Goal: Task Accomplishment & Management: Use online tool/utility

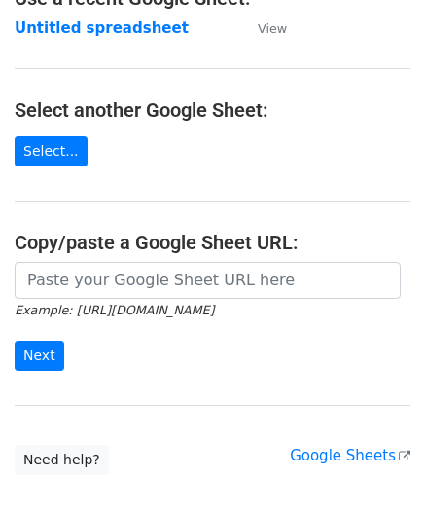
scroll to position [195, 0]
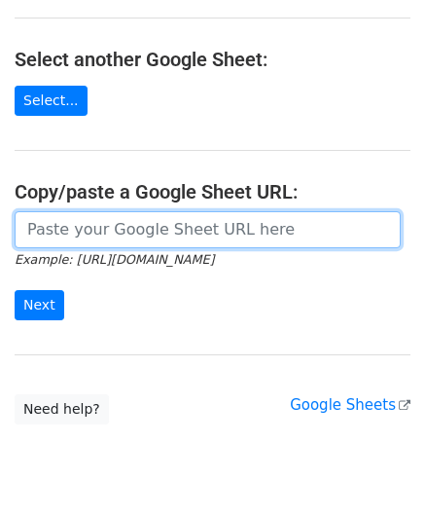
click at [88, 225] on input "url" at bounding box center [208, 229] width 386 height 37
paste input "https://docs.google.com/spreadsheets/d/1hZTg7C2rU7xUE7LVQhrb-Hu-7y3ejNbM4ITQng3…"
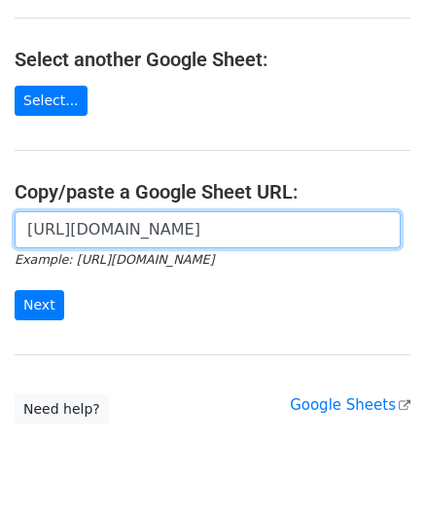
scroll to position [0, 422]
type input "https://docs.google.com/spreadsheets/d/1hZTg7C2rU7xUE7LVQhrb-Hu-7y3ejNbM4ITQng3…"
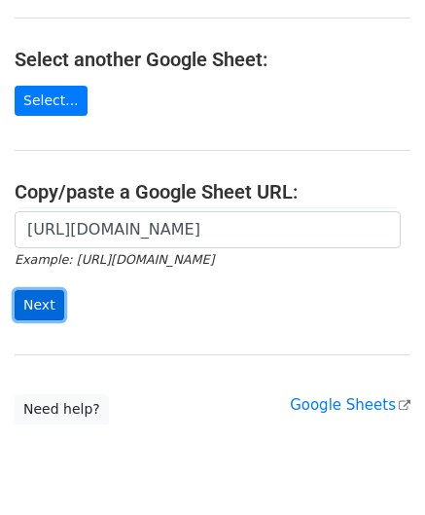
click at [41, 299] on input "Next" at bounding box center [40, 305] width 50 height 30
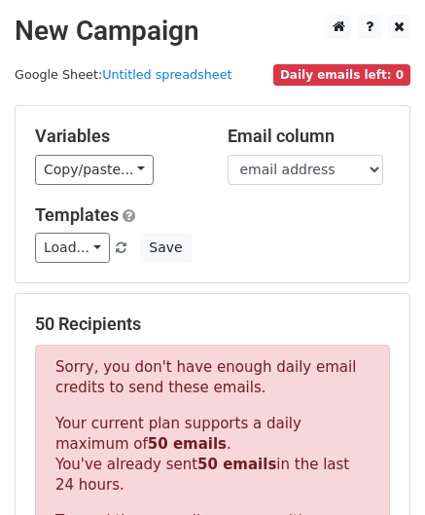
scroll to position [657, 0]
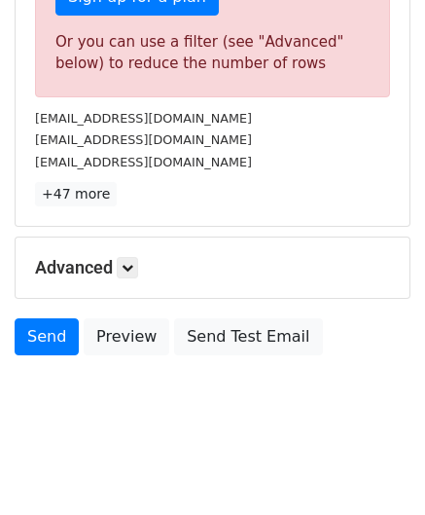
click at [130, 251] on div "Advanced Tracking Track Opens UTM Codes Track Clicks Filters Only include sprea…" at bounding box center [213, 267] width 394 height 60
click at [133, 262] on icon at bounding box center [128, 268] width 12 height 12
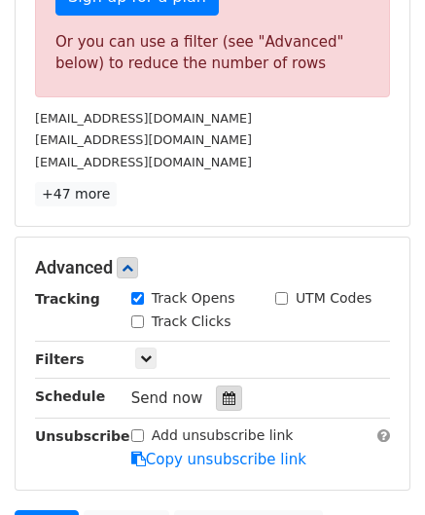
click at [223, 394] on icon at bounding box center [229, 398] width 13 height 14
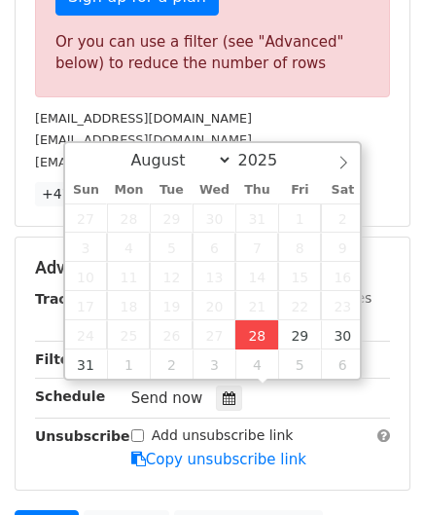
type input "[DATE] 12:00"
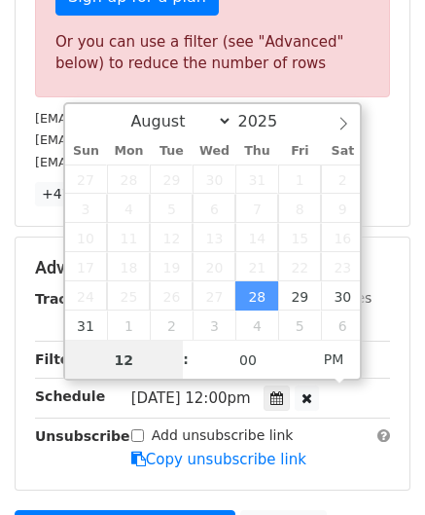
scroll to position [0, 0]
paste input "8"
type input "8"
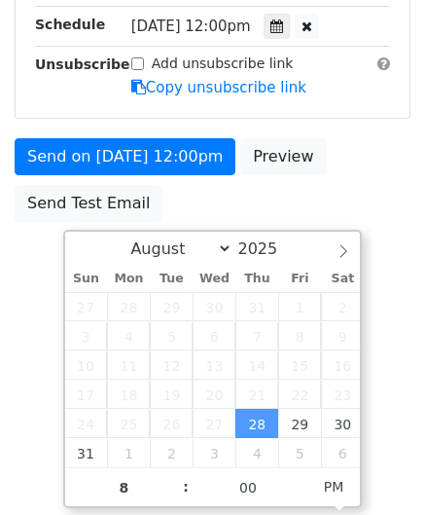
type input "[DATE] 20:00"
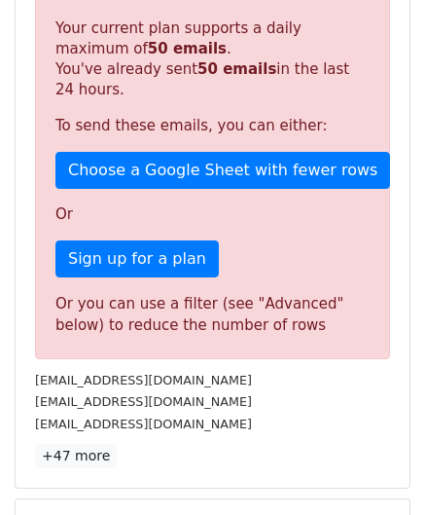
scroll to position [893, 0]
